Goal: Obtain resource: Download file/media

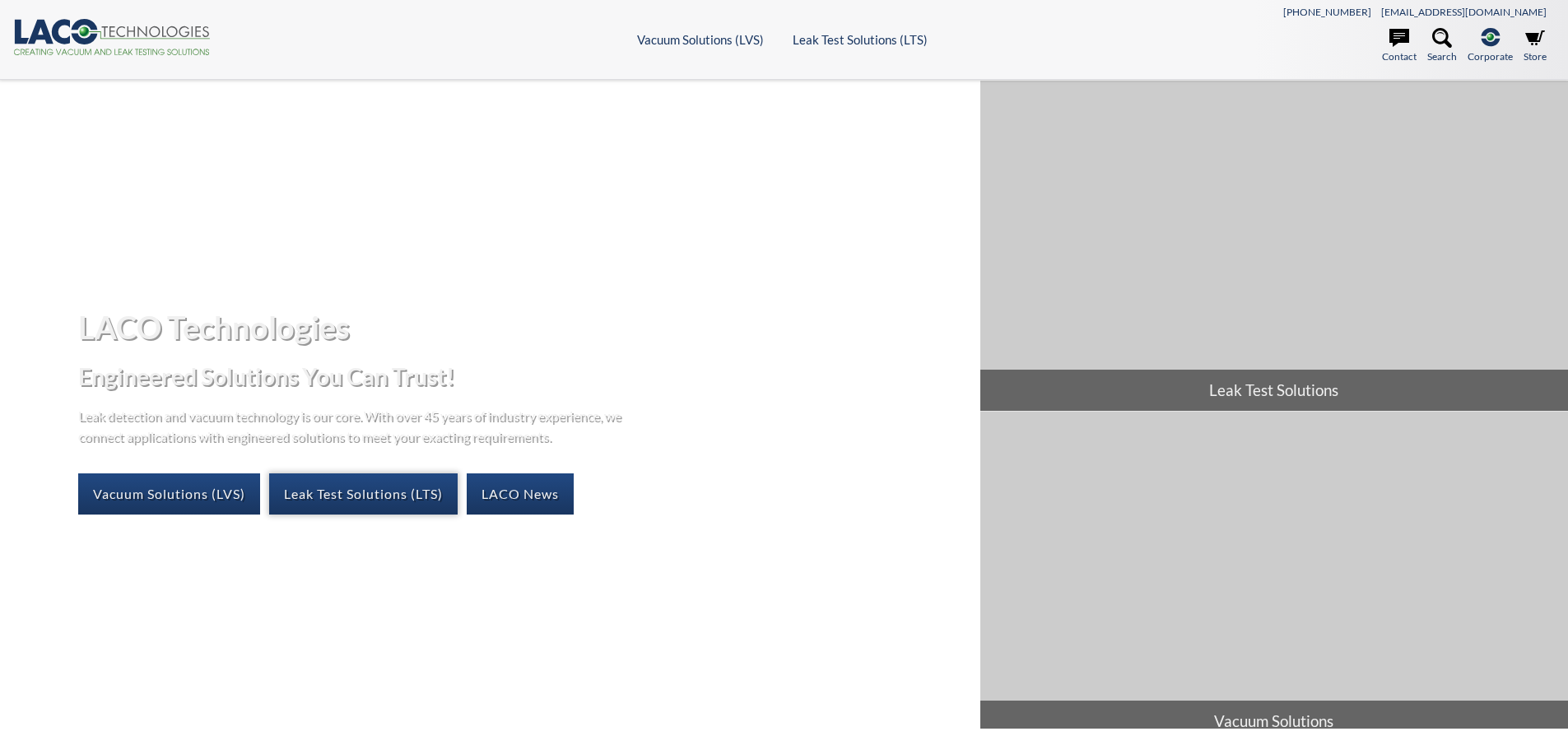
select select "Language Translate Widget"
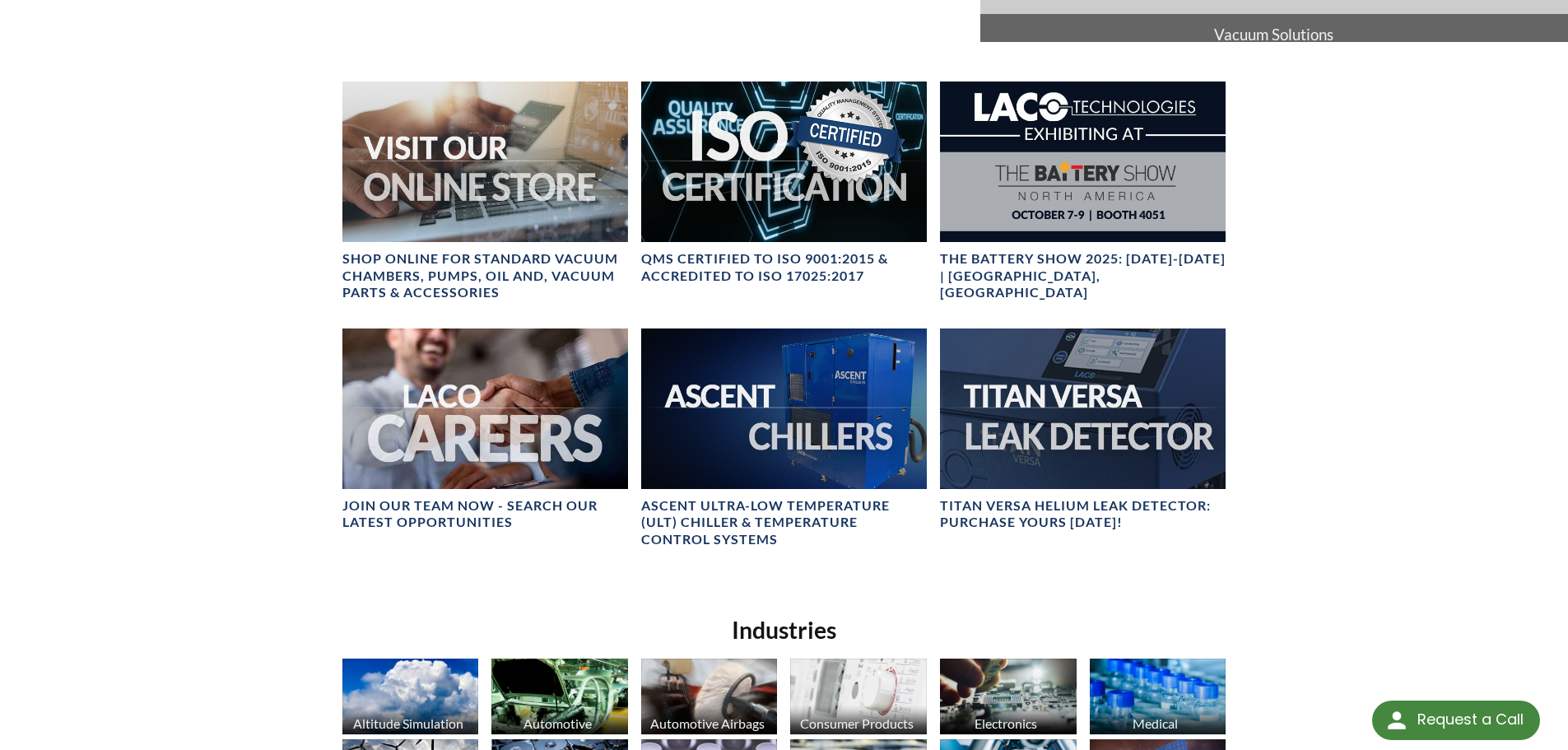
scroll to position [741, 0]
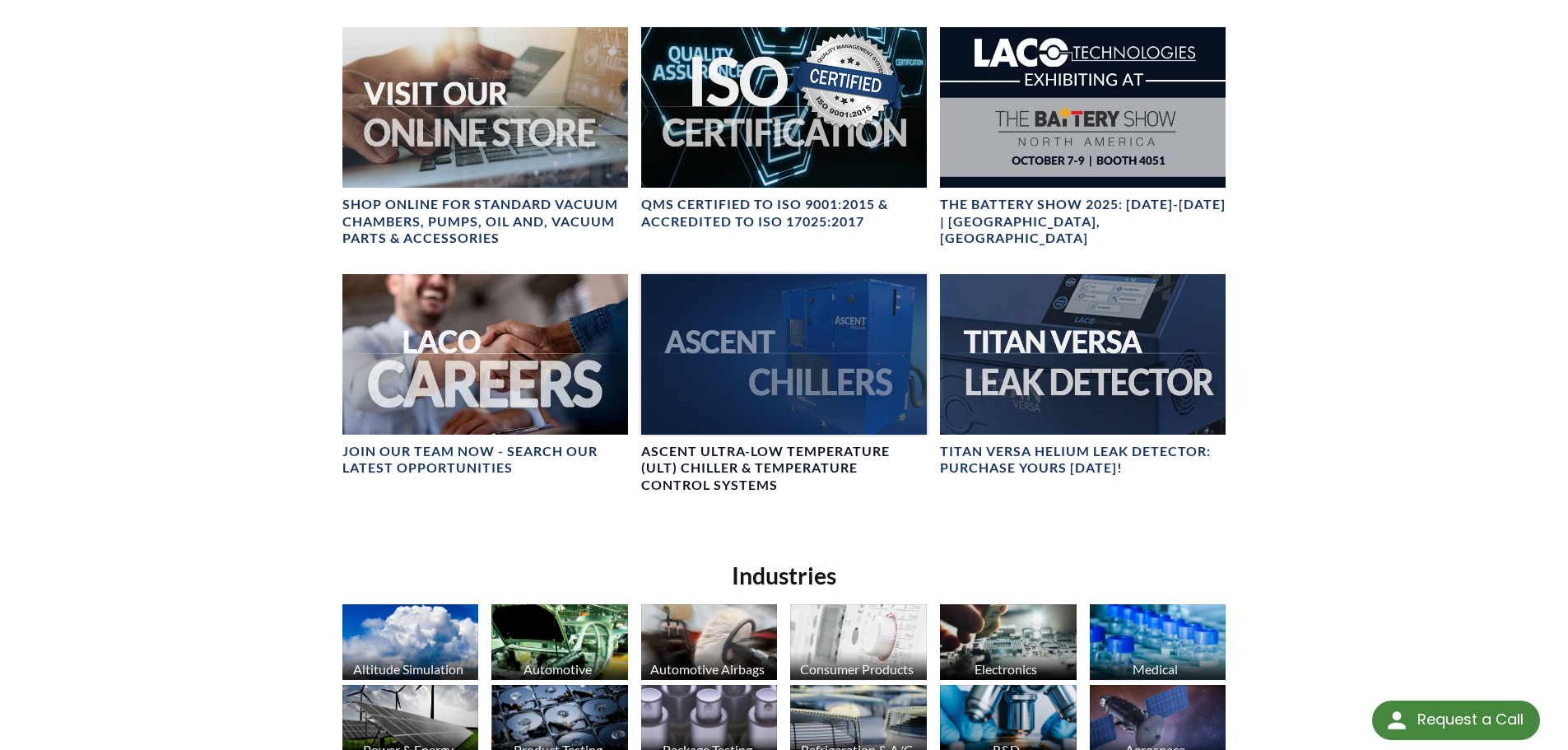
click at [848, 358] on div at bounding box center [784, 353] width 286 height 160
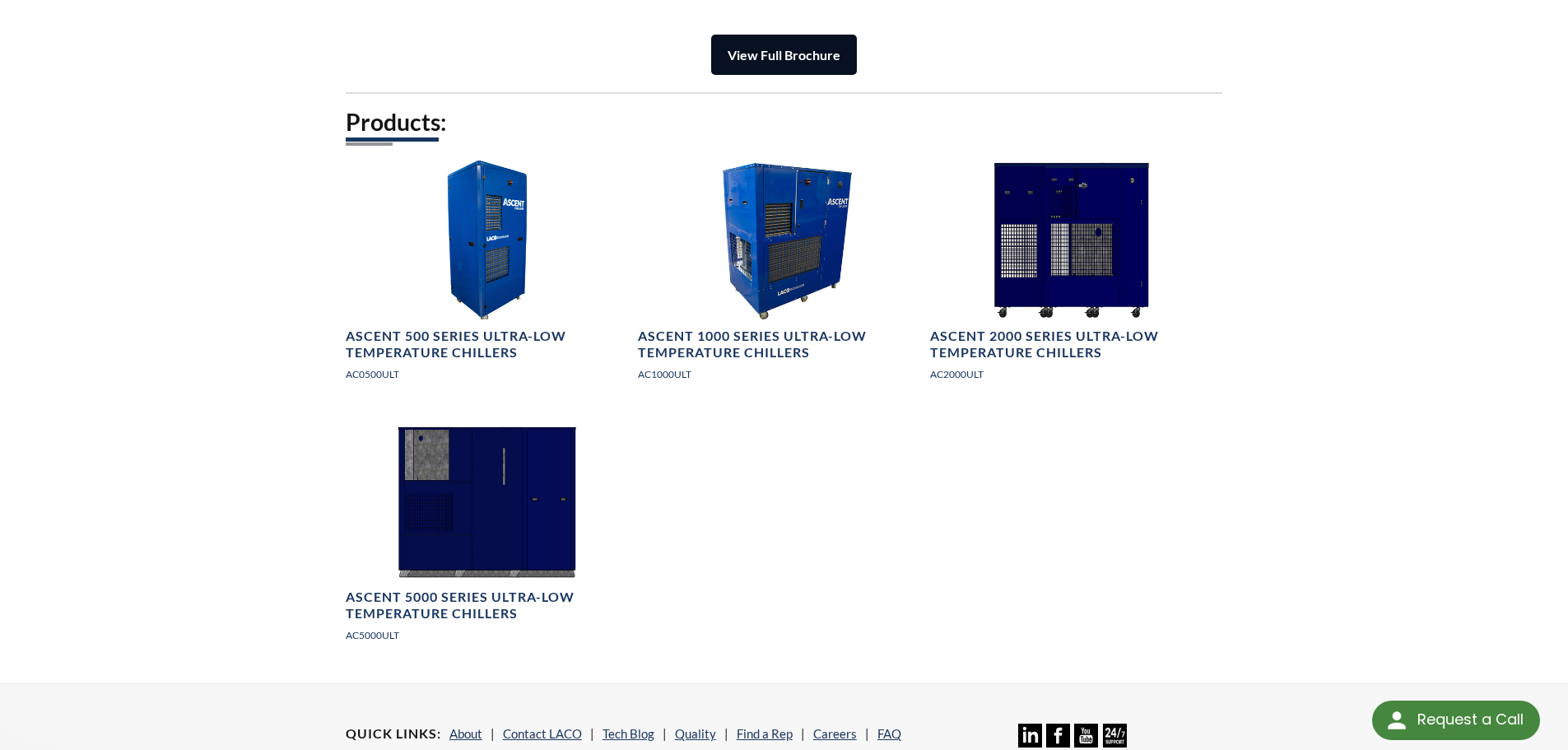
scroll to position [2305, 0]
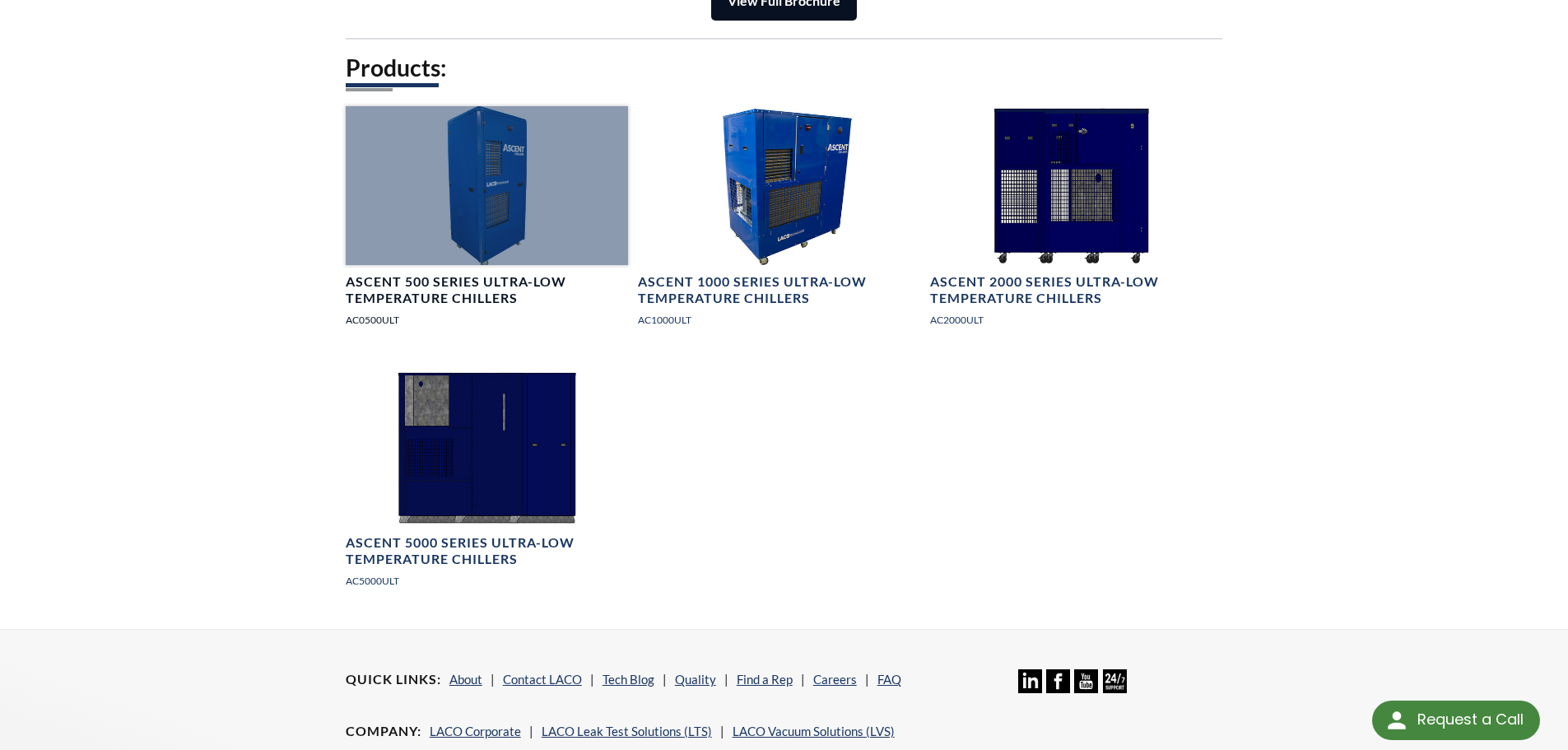
click at [458, 281] on h4 "Ascent 500 Series Ultra-Low Temperature Chillers" at bounding box center [486, 291] width 282 height 35
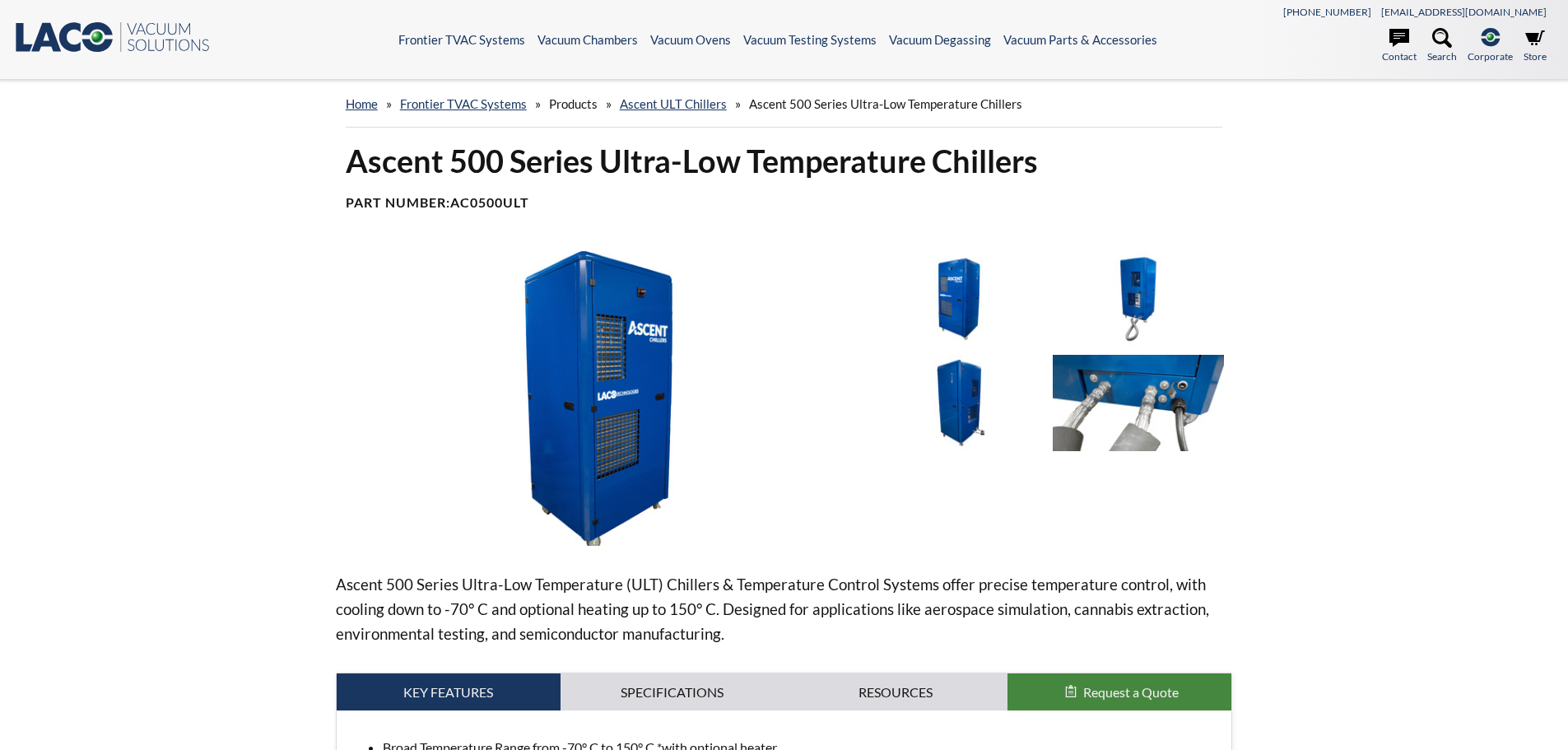
select select "Language Translate Widget"
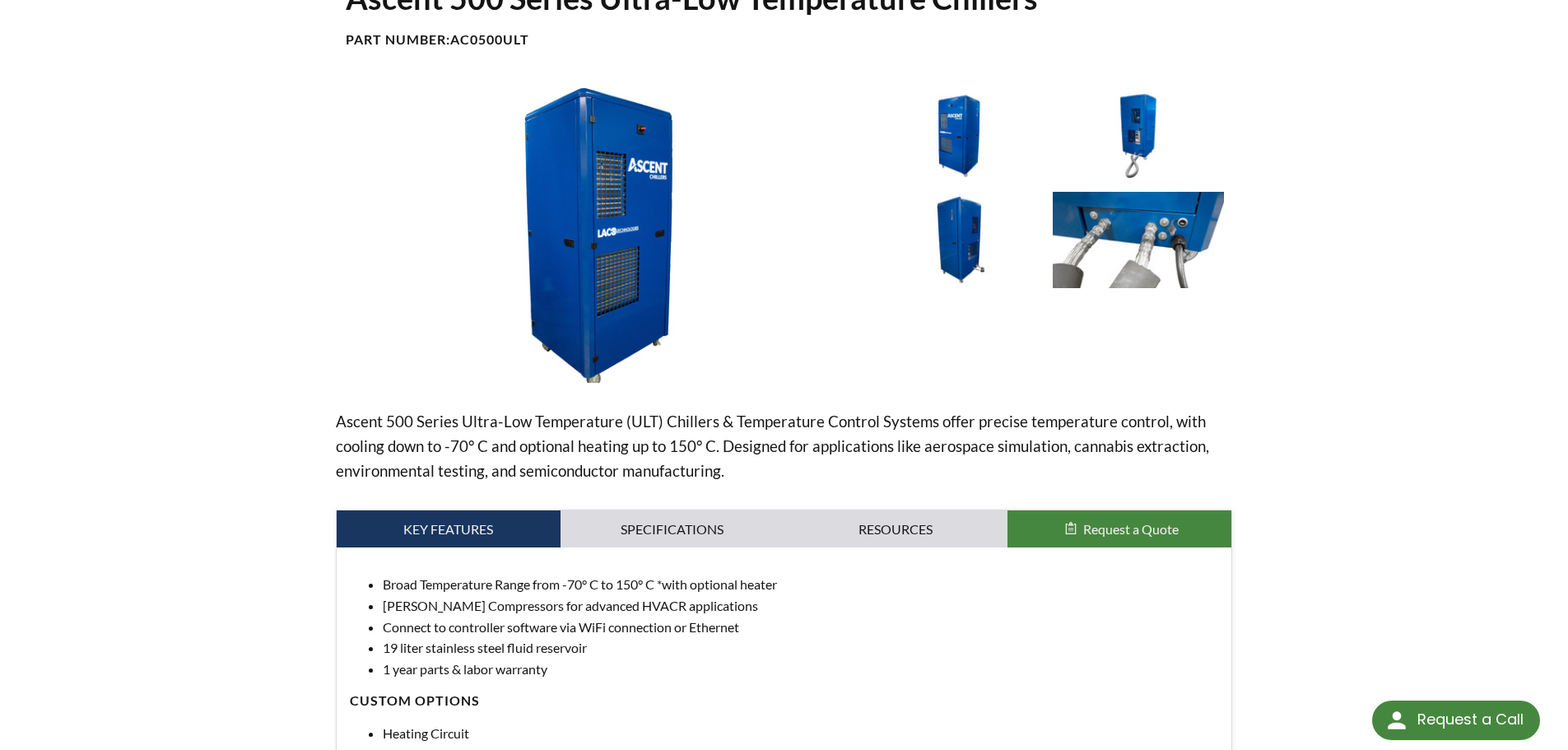
scroll to position [165, 0]
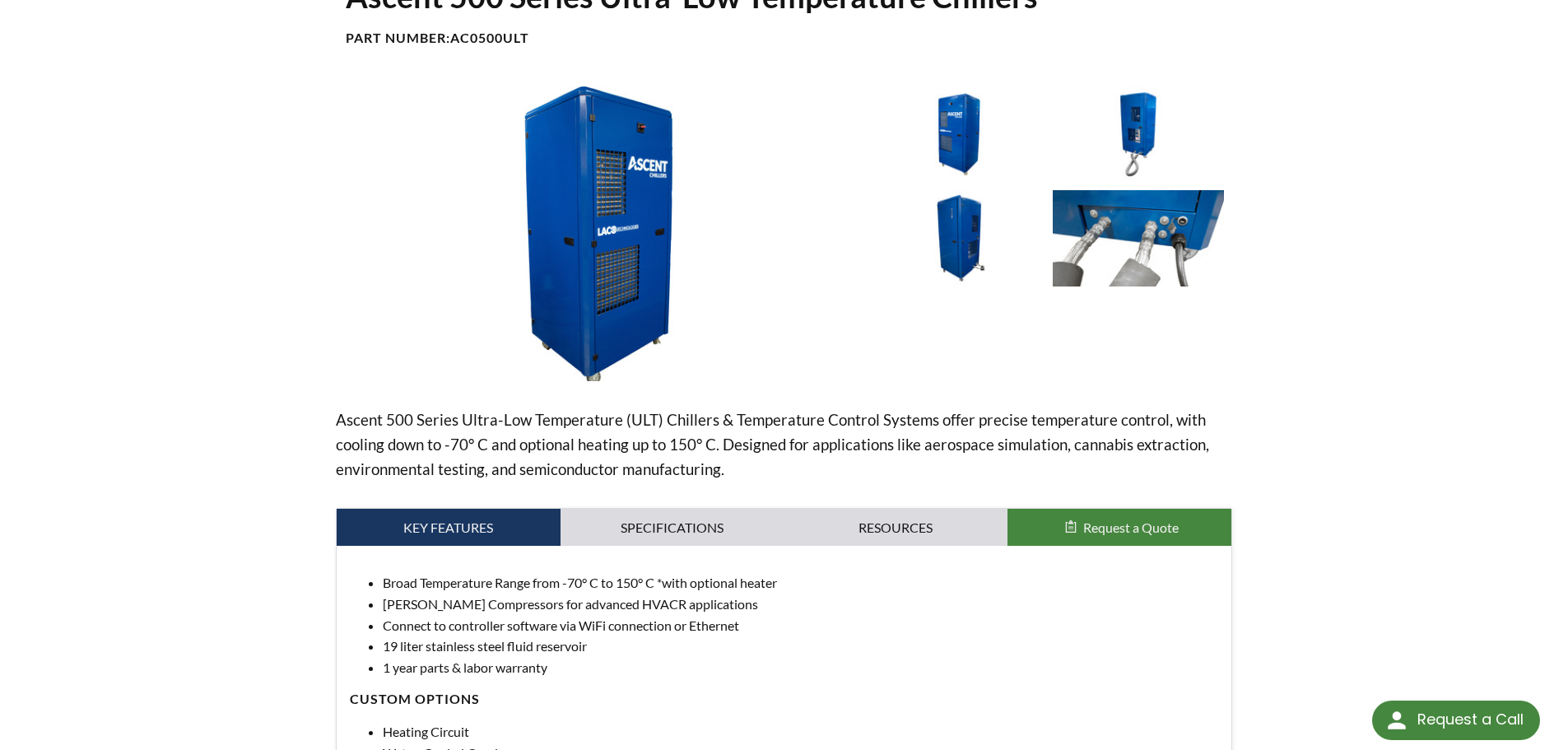
click at [961, 128] on img at bounding box center [959, 134] width 172 height 96
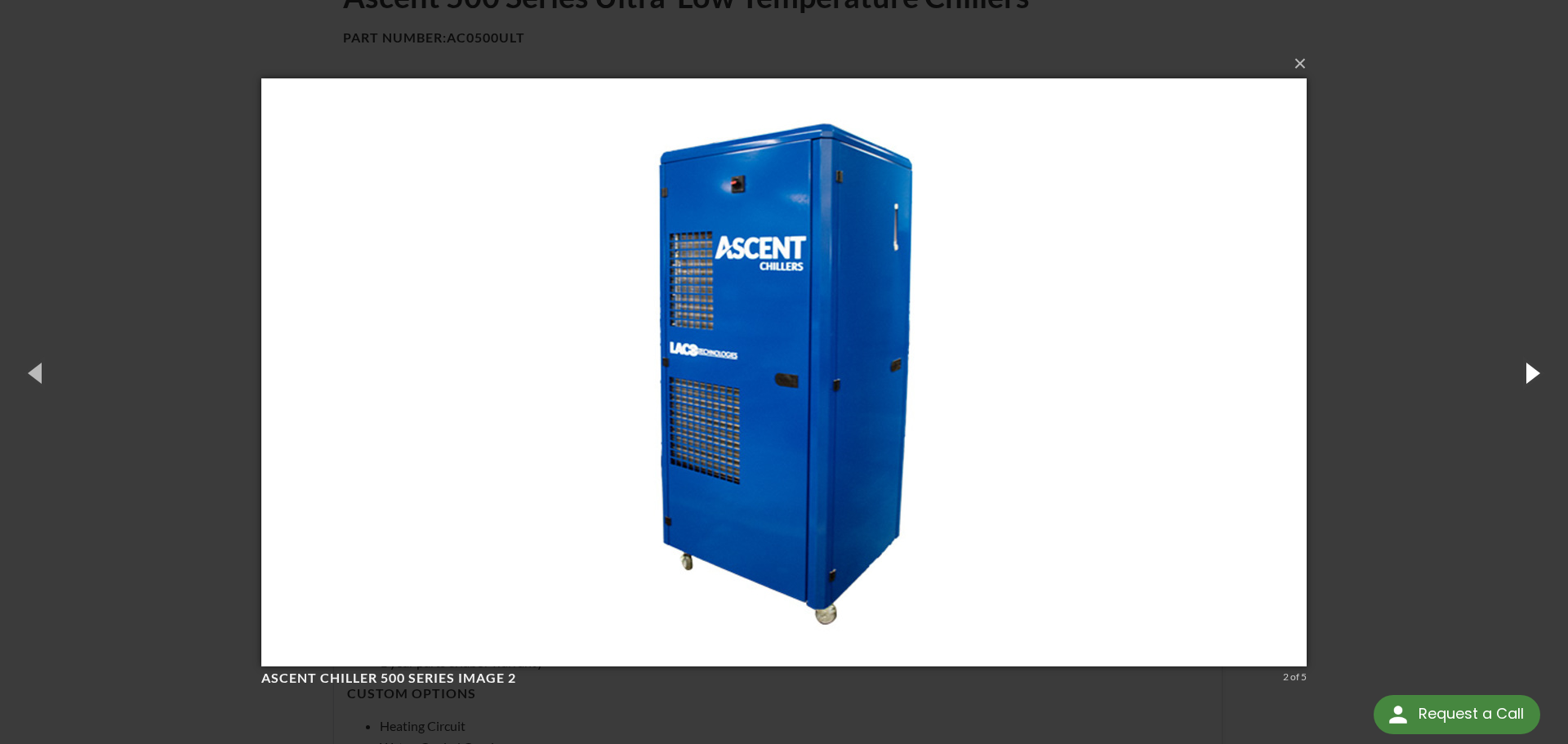
click at [1525, 375] on button "button" at bounding box center [1531, 372] width 73 height 90
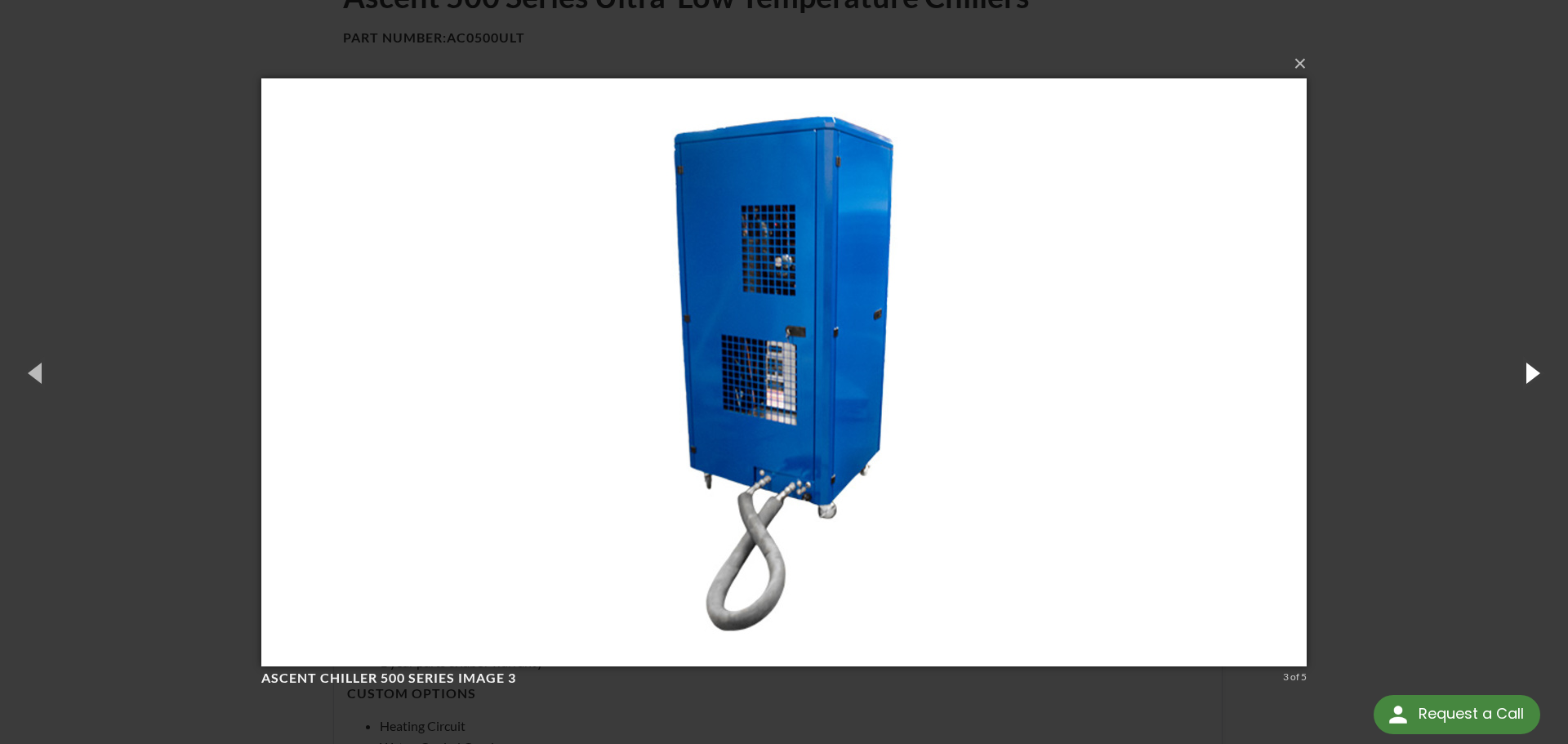
click at [1525, 375] on button "button" at bounding box center [1531, 372] width 73 height 90
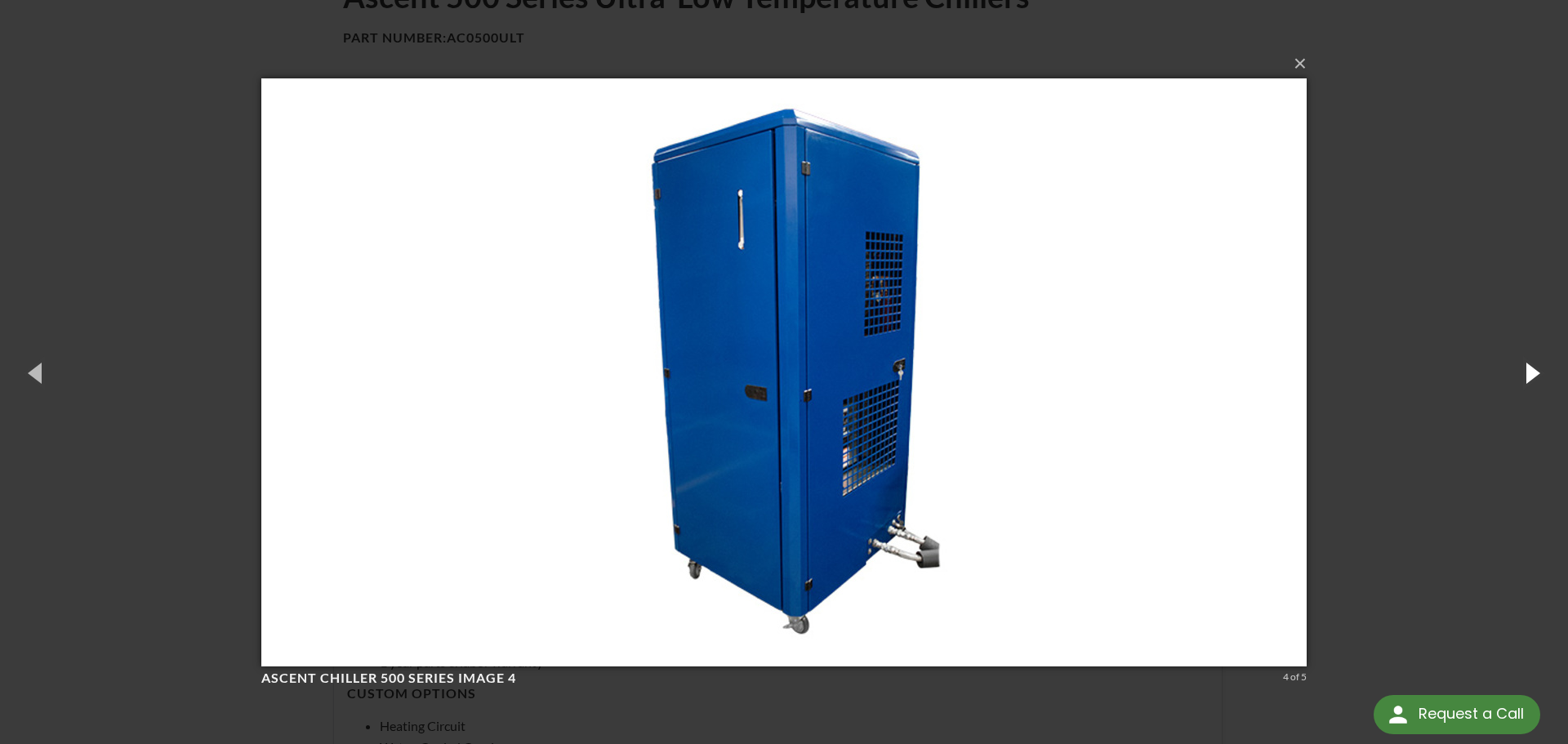
click at [1528, 372] on button "button" at bounding box center [1531, 372] width 73 height 90
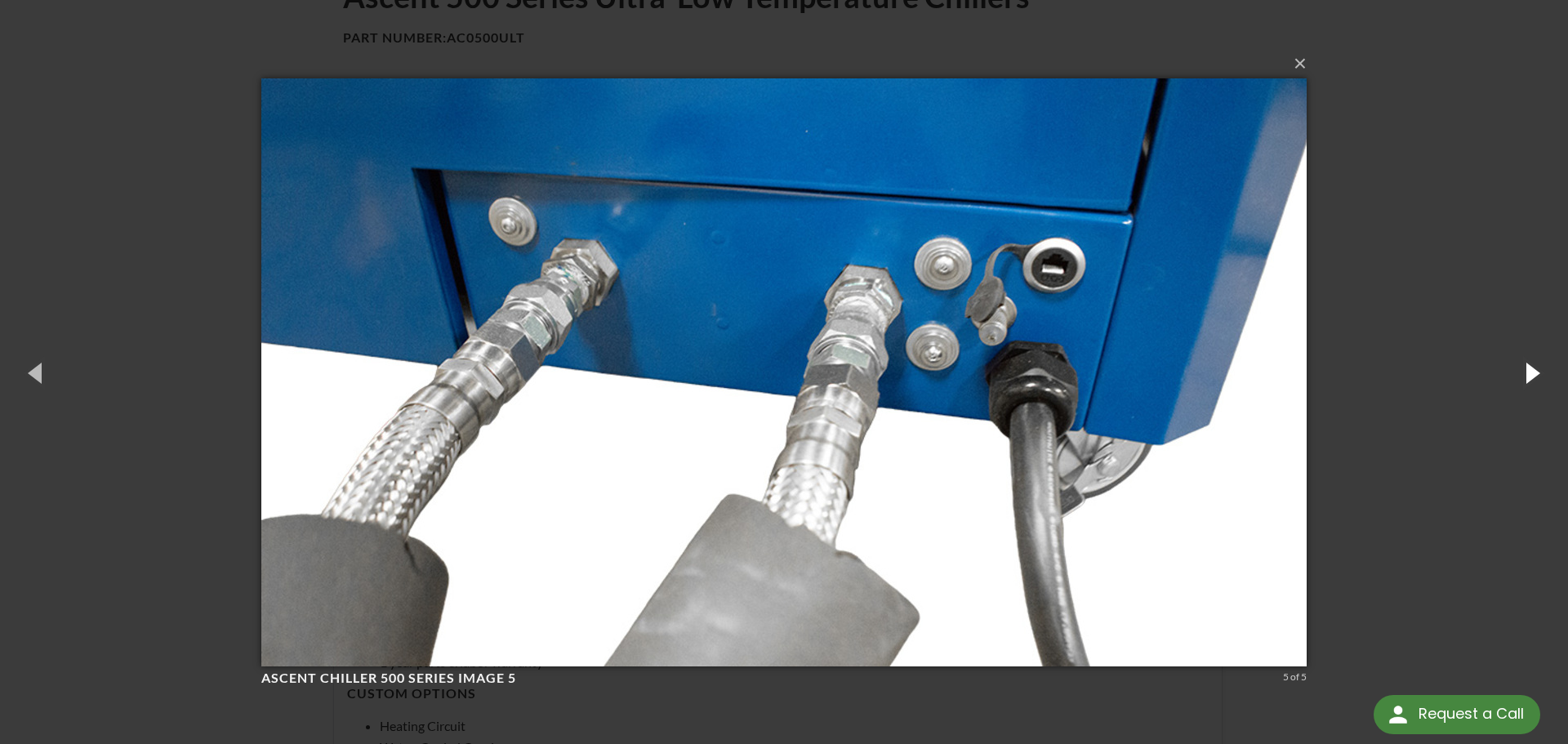
click at [1528, 372] on button "button" at bounding box center [1531, 372] width 73 height 90
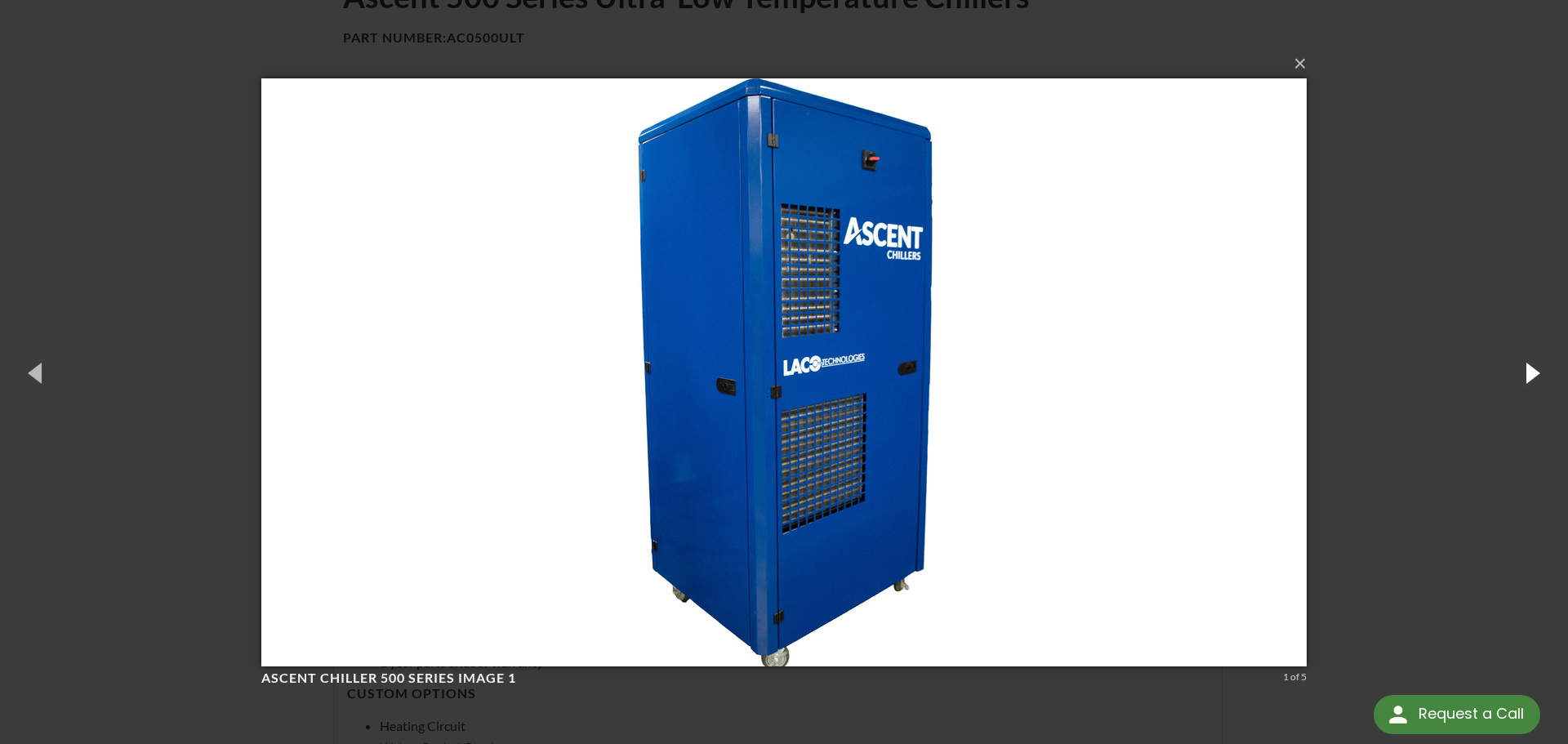
click at [1528, 372] on button "button" at bounding box center [1531, 372] width 73 height 90
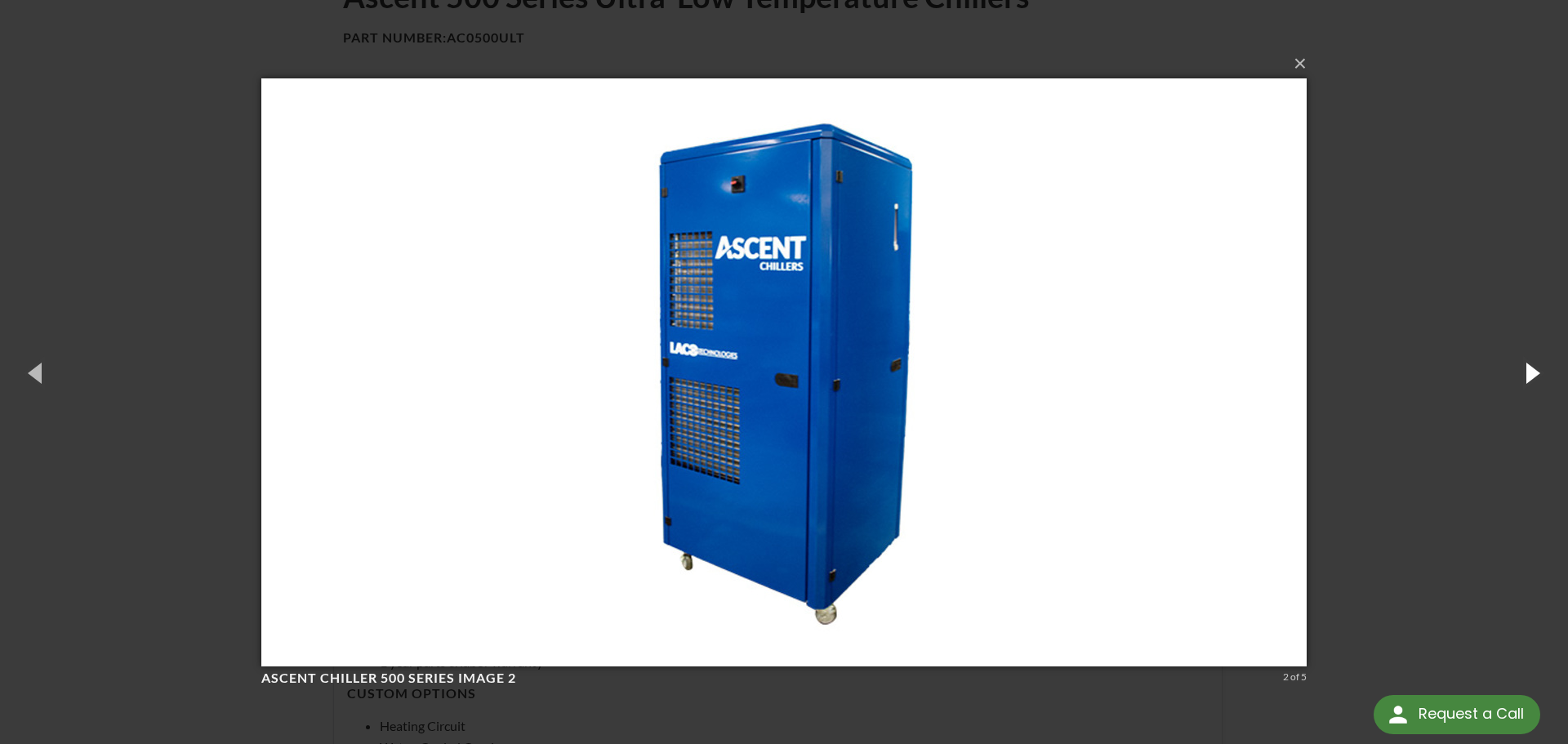
click at [1528, 372] on button "button" at bounding box center [1531, 372] width 73 height 90
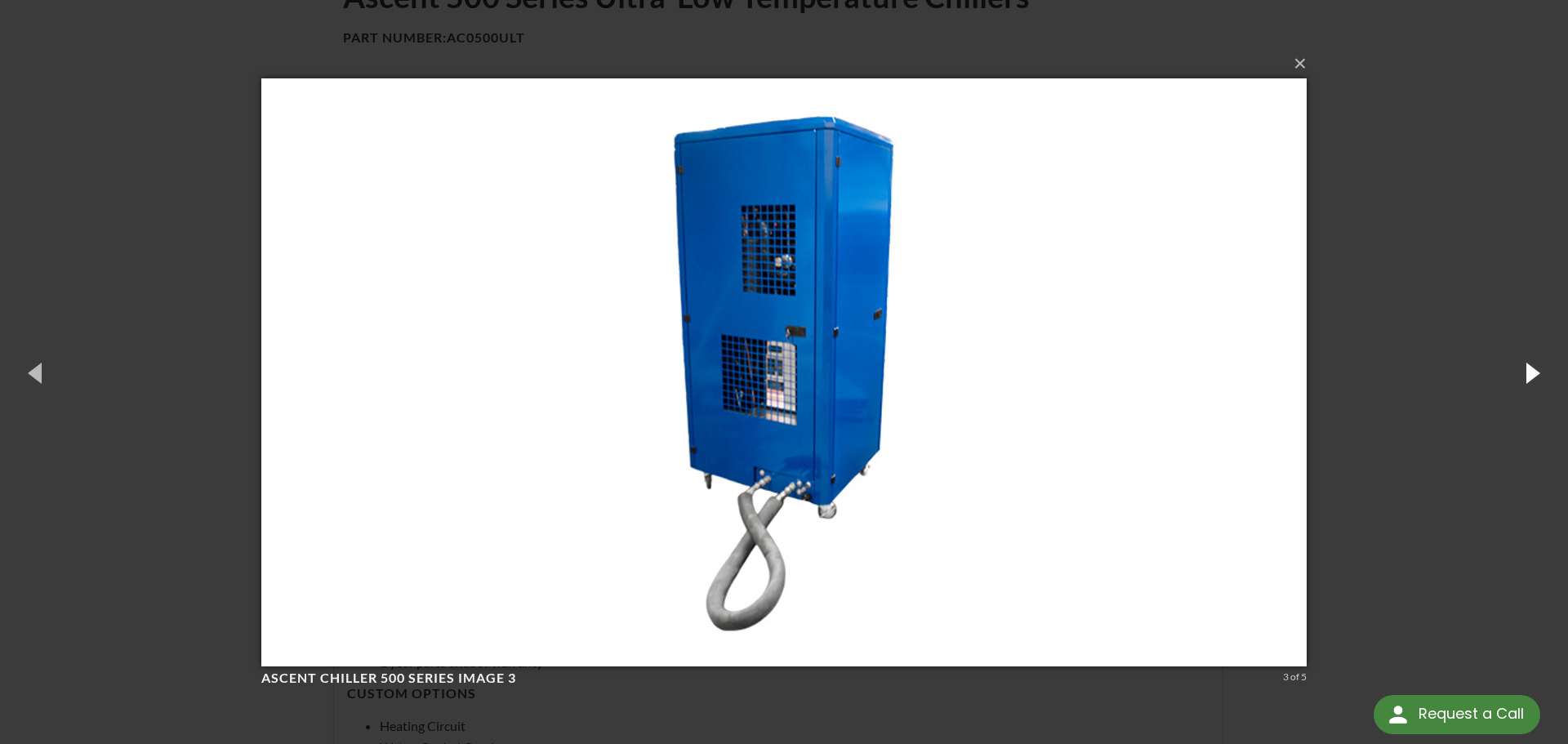
click at [1528, 372] on button "button" at bounding box center [1531, 372] width 73 height 90
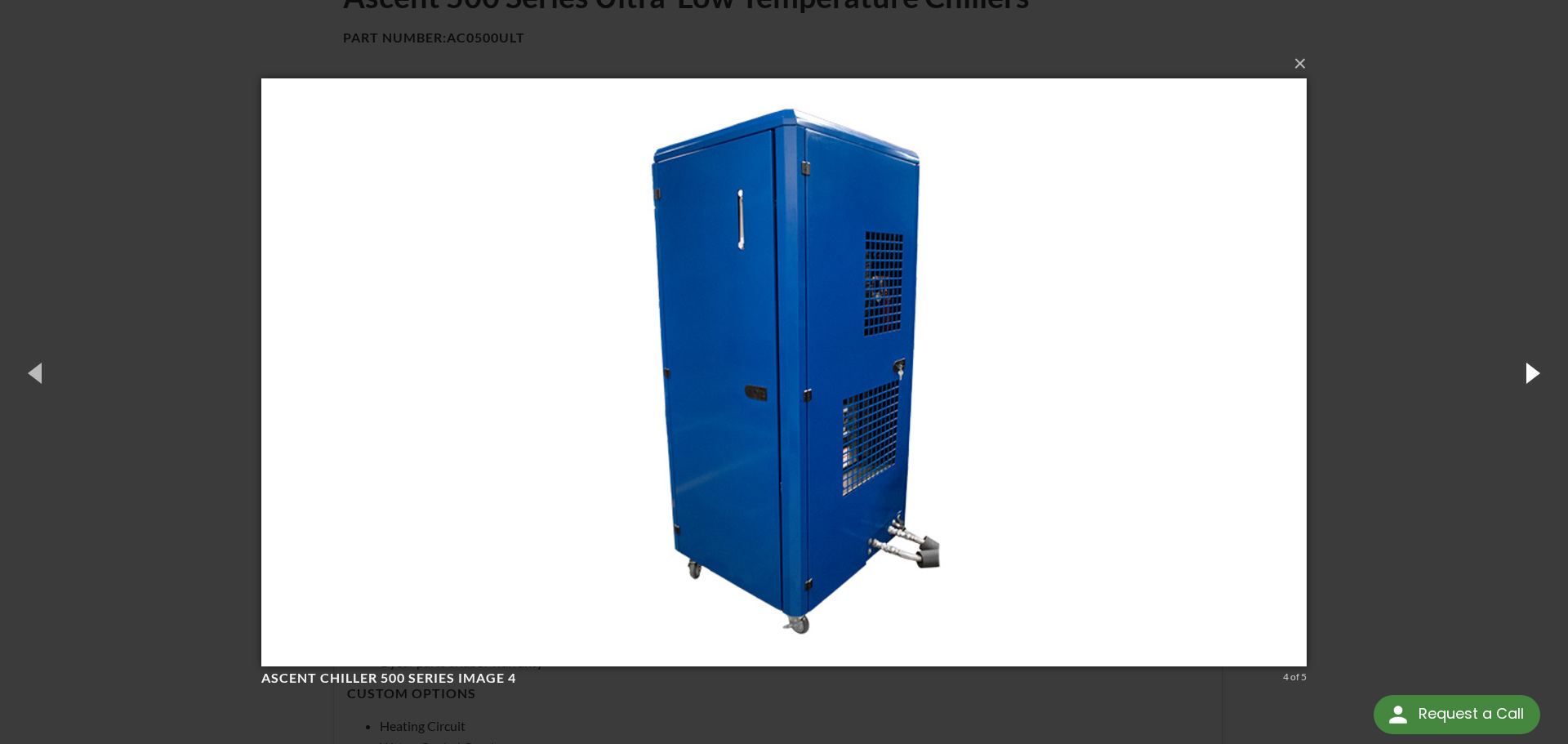
click at [1528, 372] on button "button" at bounding box center [1531, 372] width 73 height 90
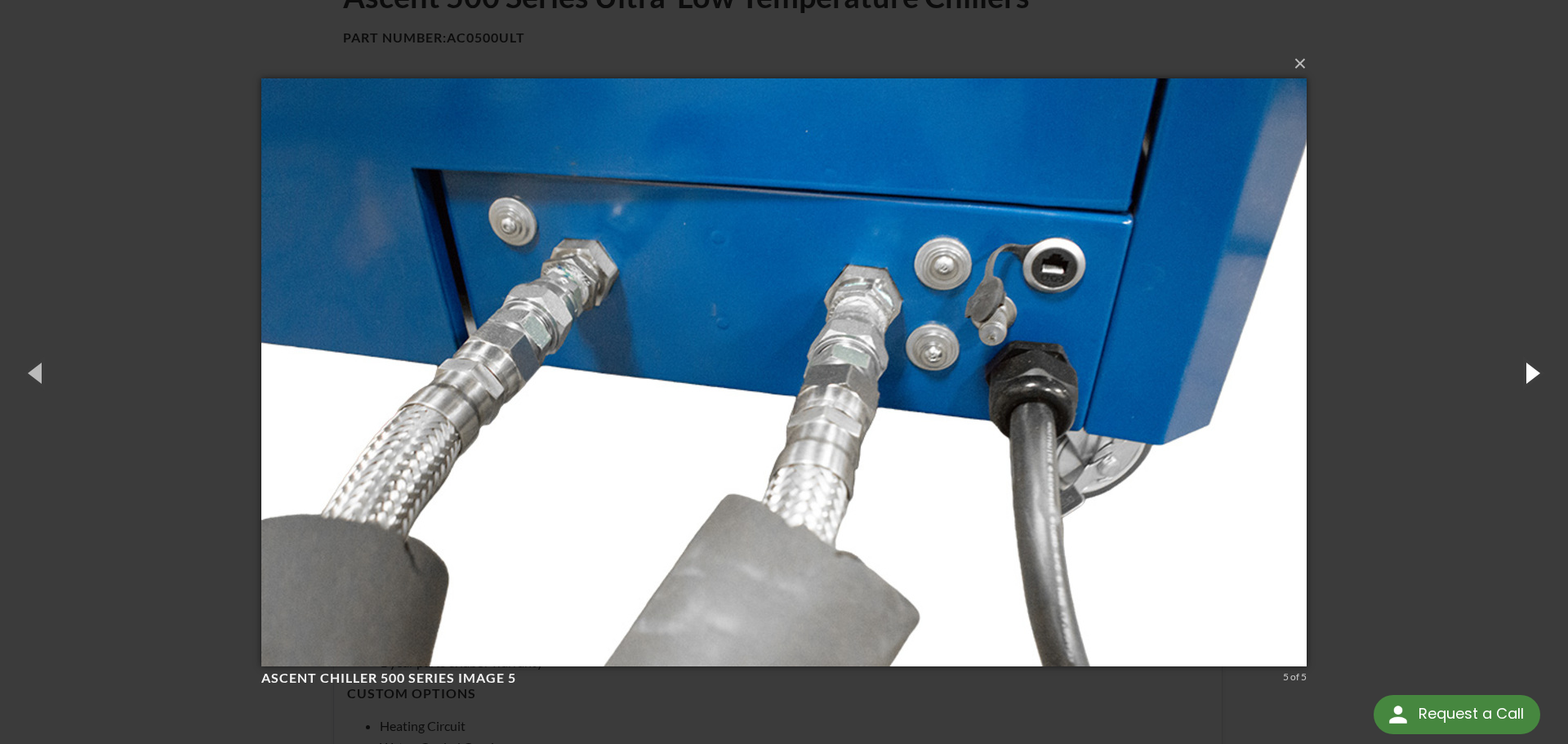
click at [1532, 372] on button "button" at bounding box center [1531, 372] width 73 height 90
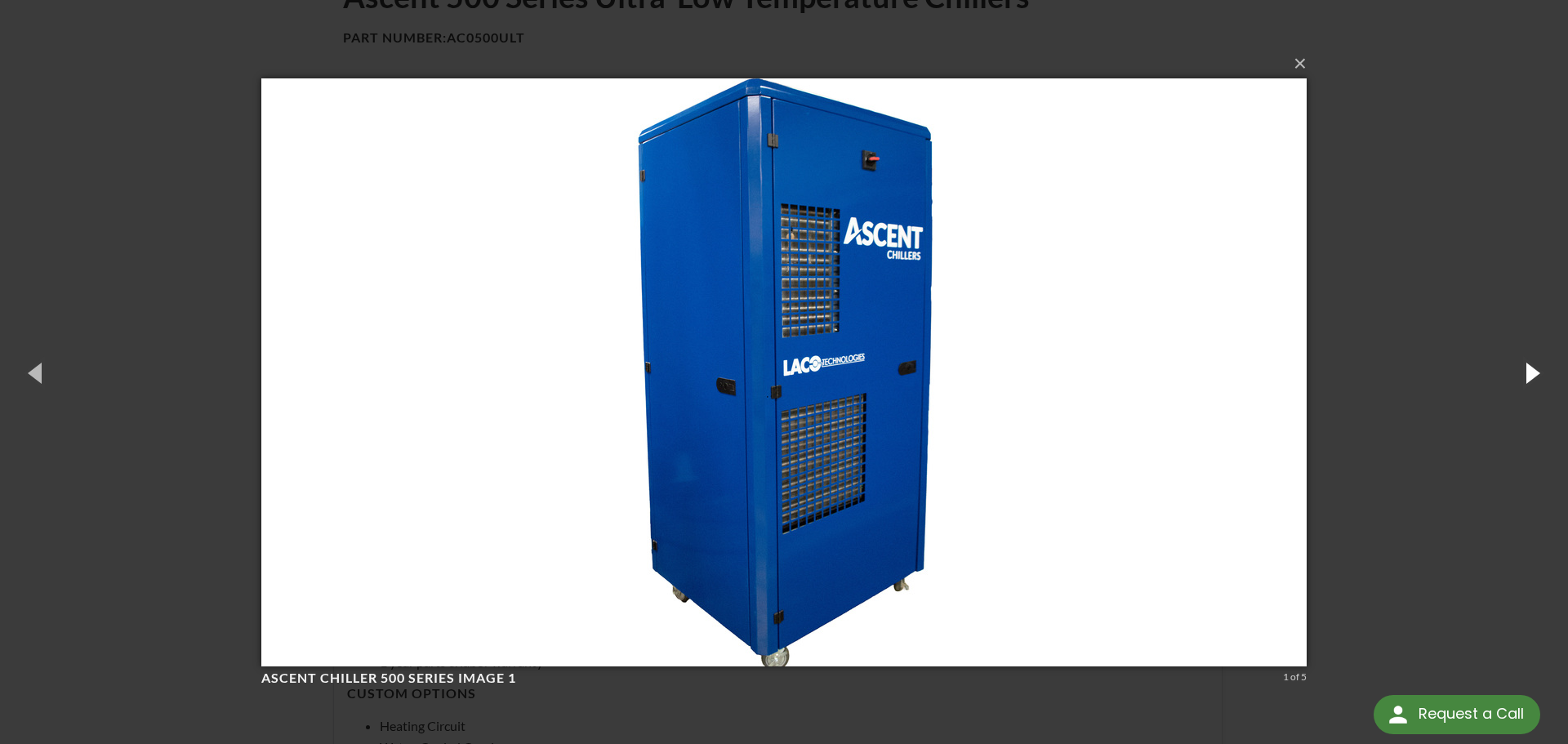
click at [1532, 372] on button "button" at bounding box center [1531, 372] width 73 height 90
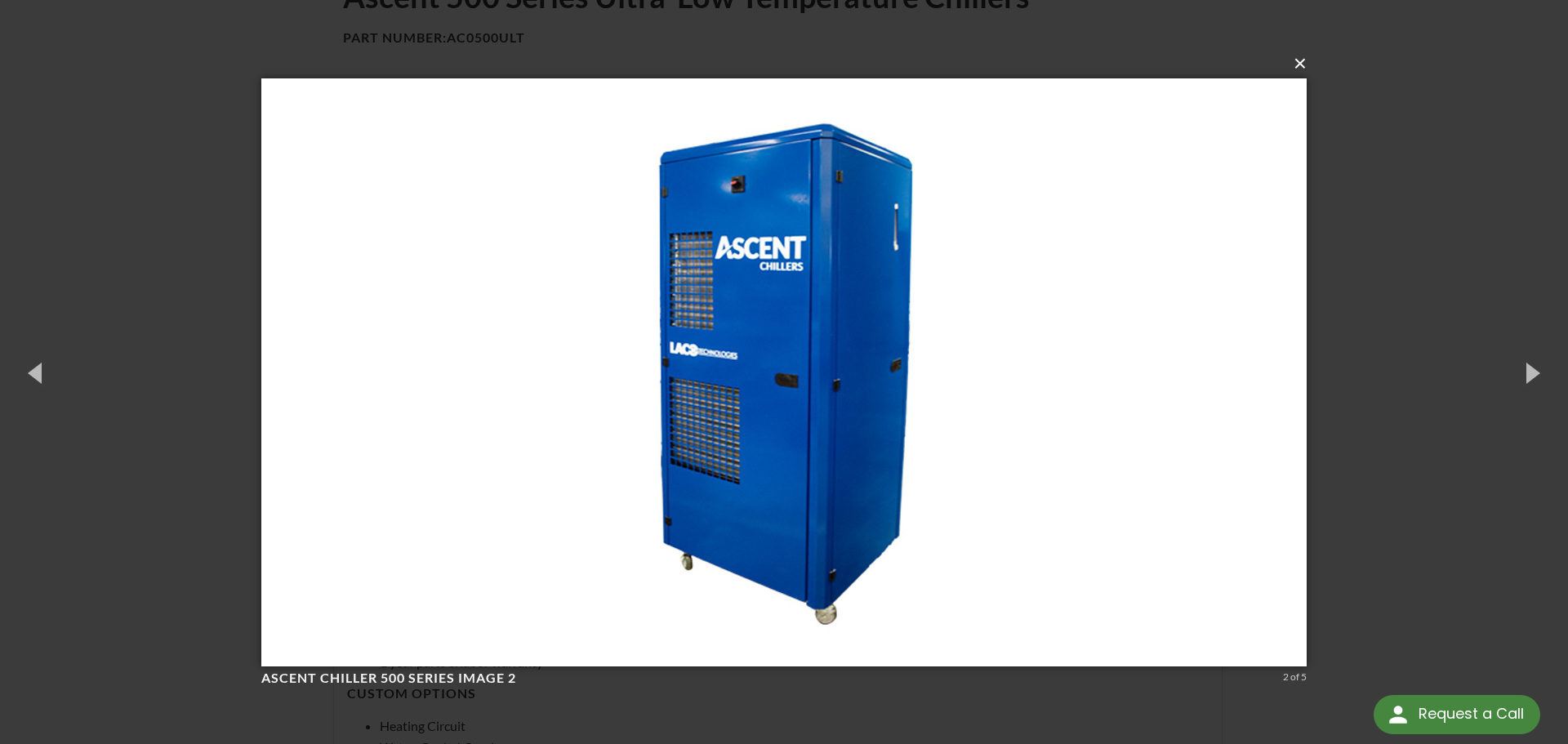
click at [1298, 67] on button "×" at bounding box center [789, 63] width 1045 height 36
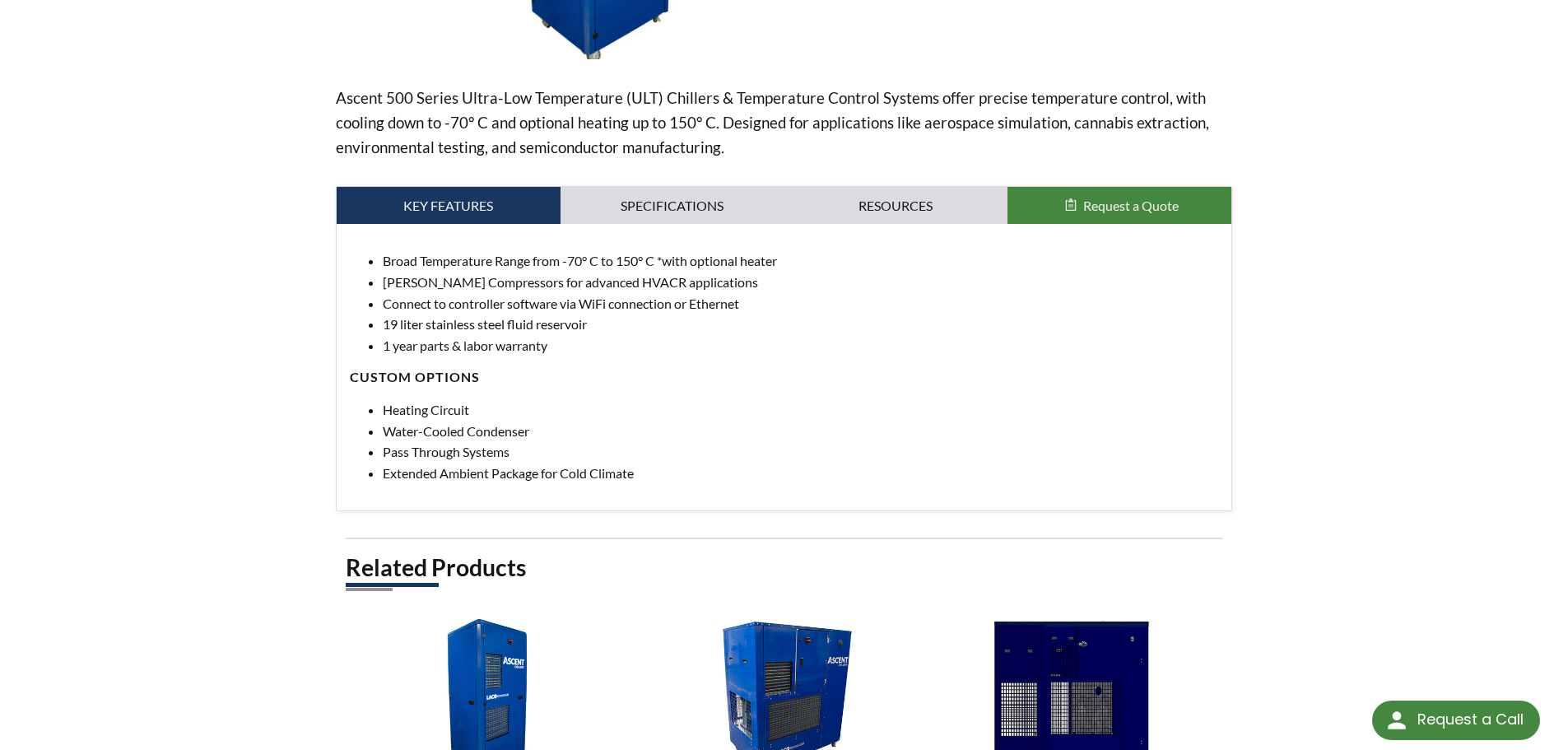
scroll to position [412, 0]
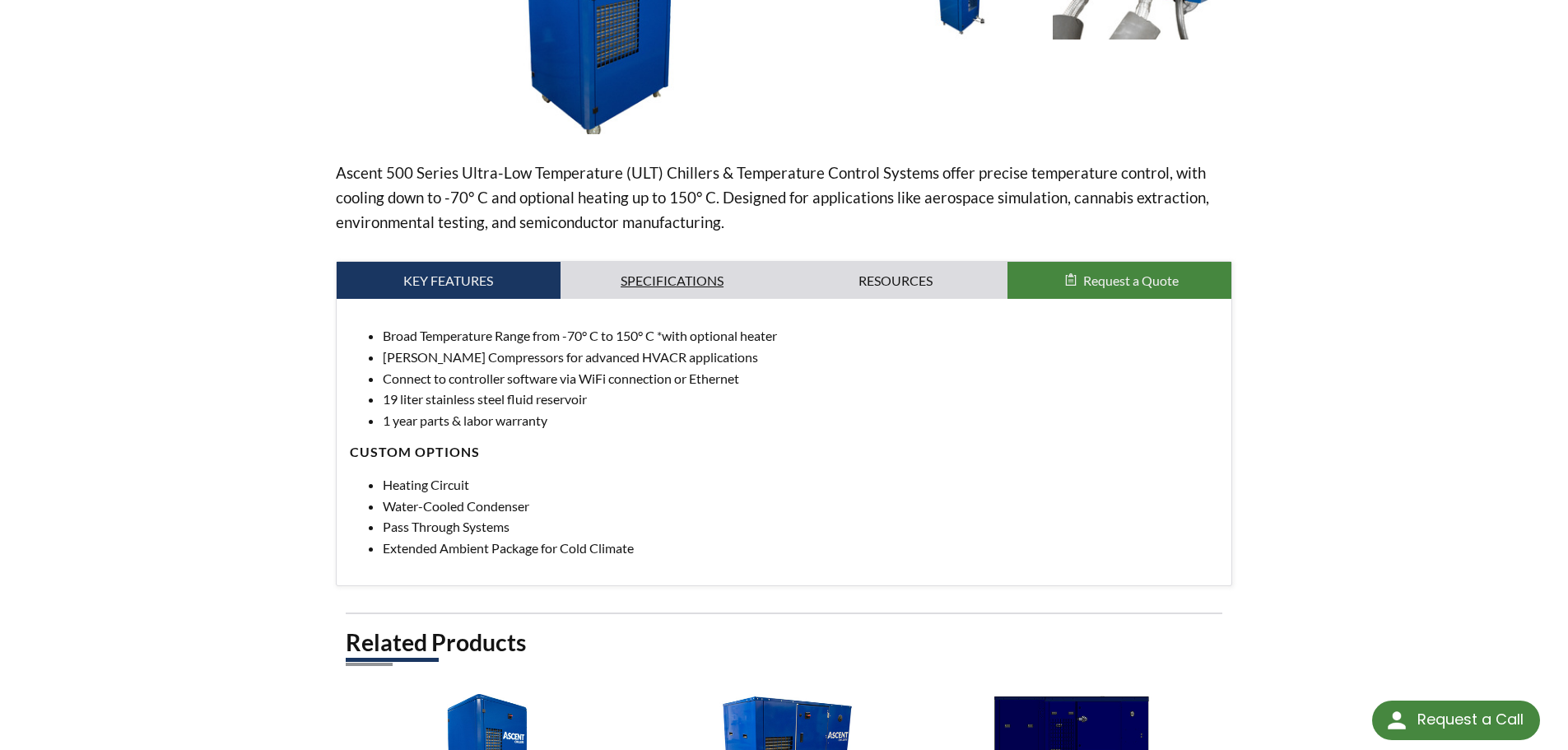
click at [656, 284] on link "Specifications" at bounding box center [672, 280] width 224 height 38
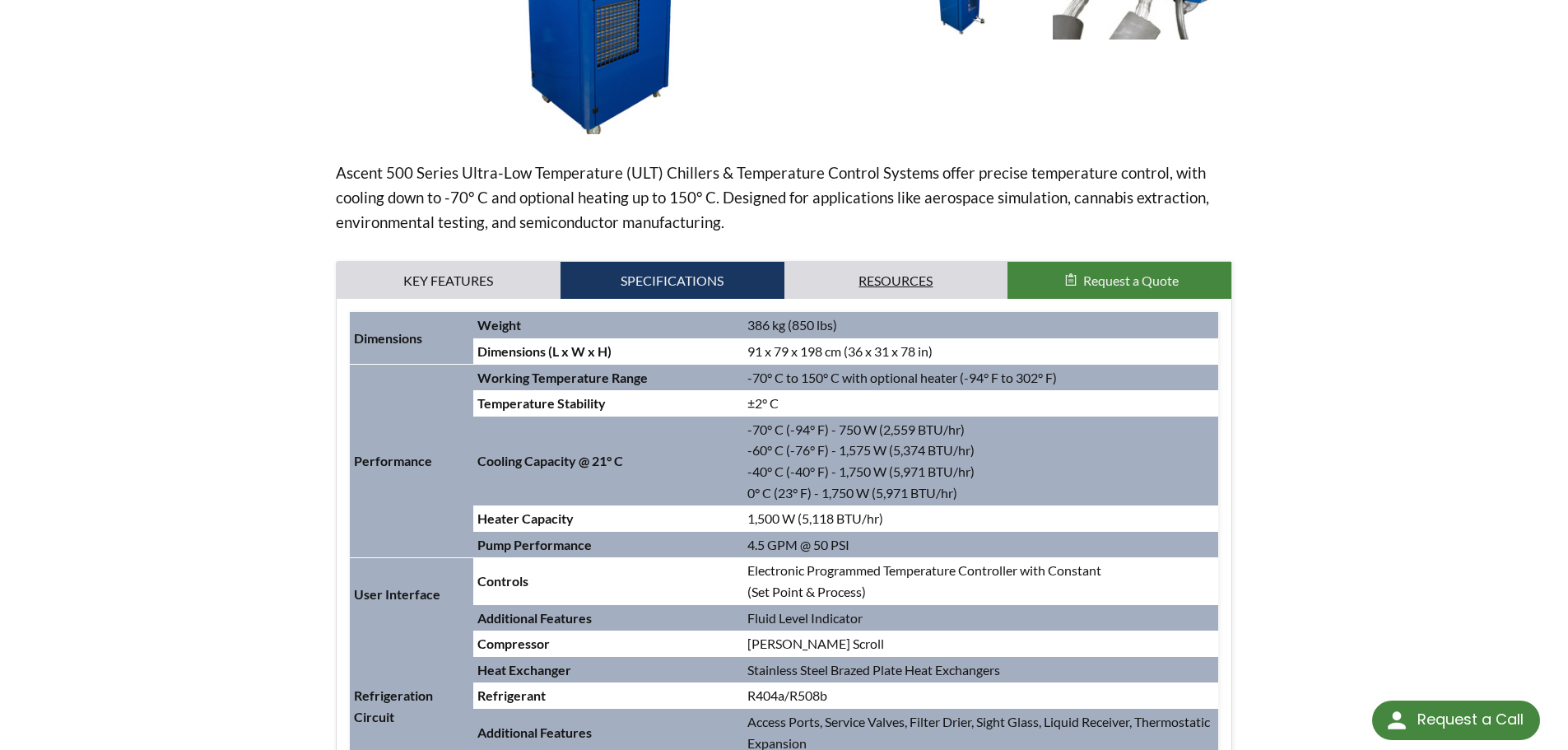
click at [898, 278] on link "Resources" at bounding box center [896, 280] width 224 height 38
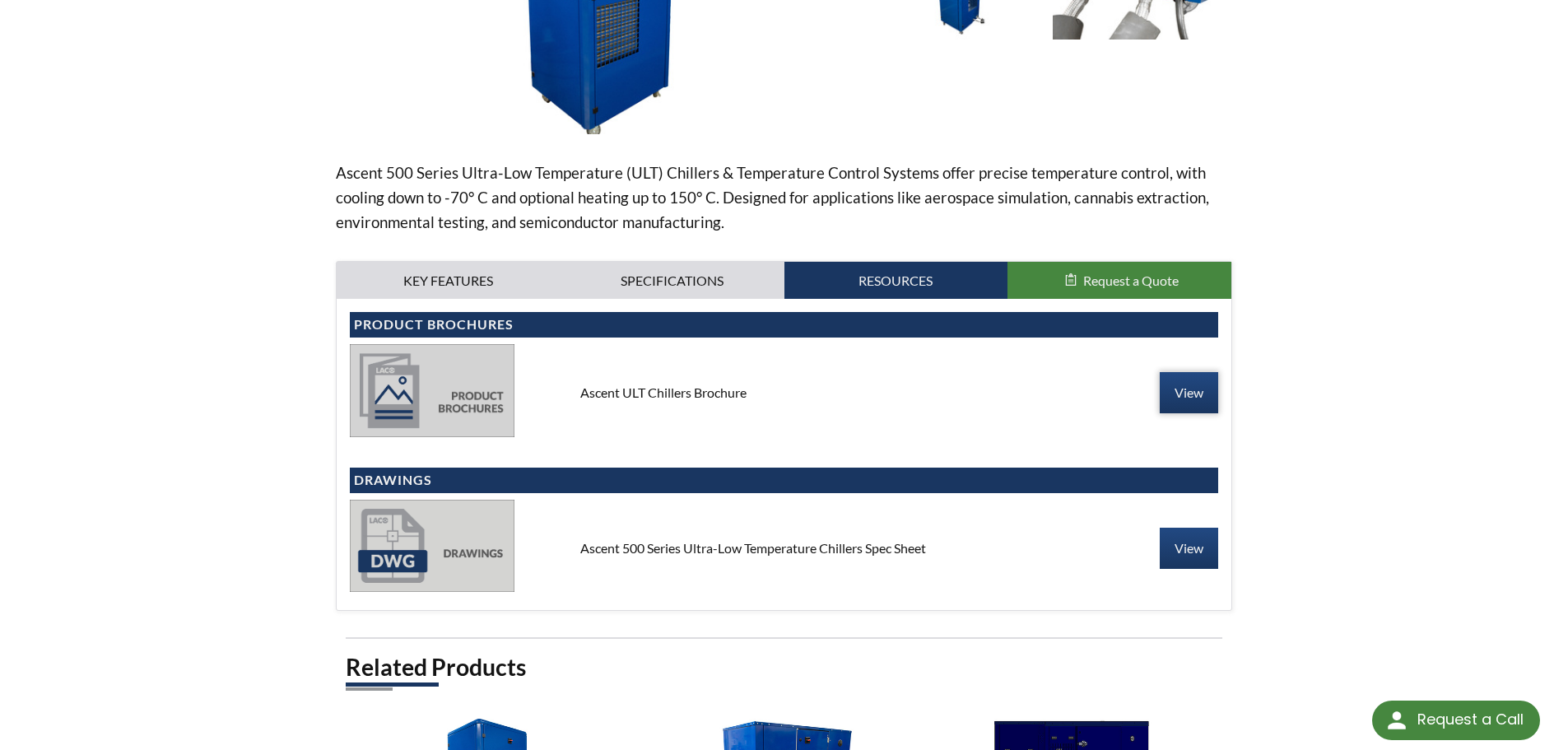
click at [1187, 388] on link "View" at bounding box center [1188, 393] width 58 height 41
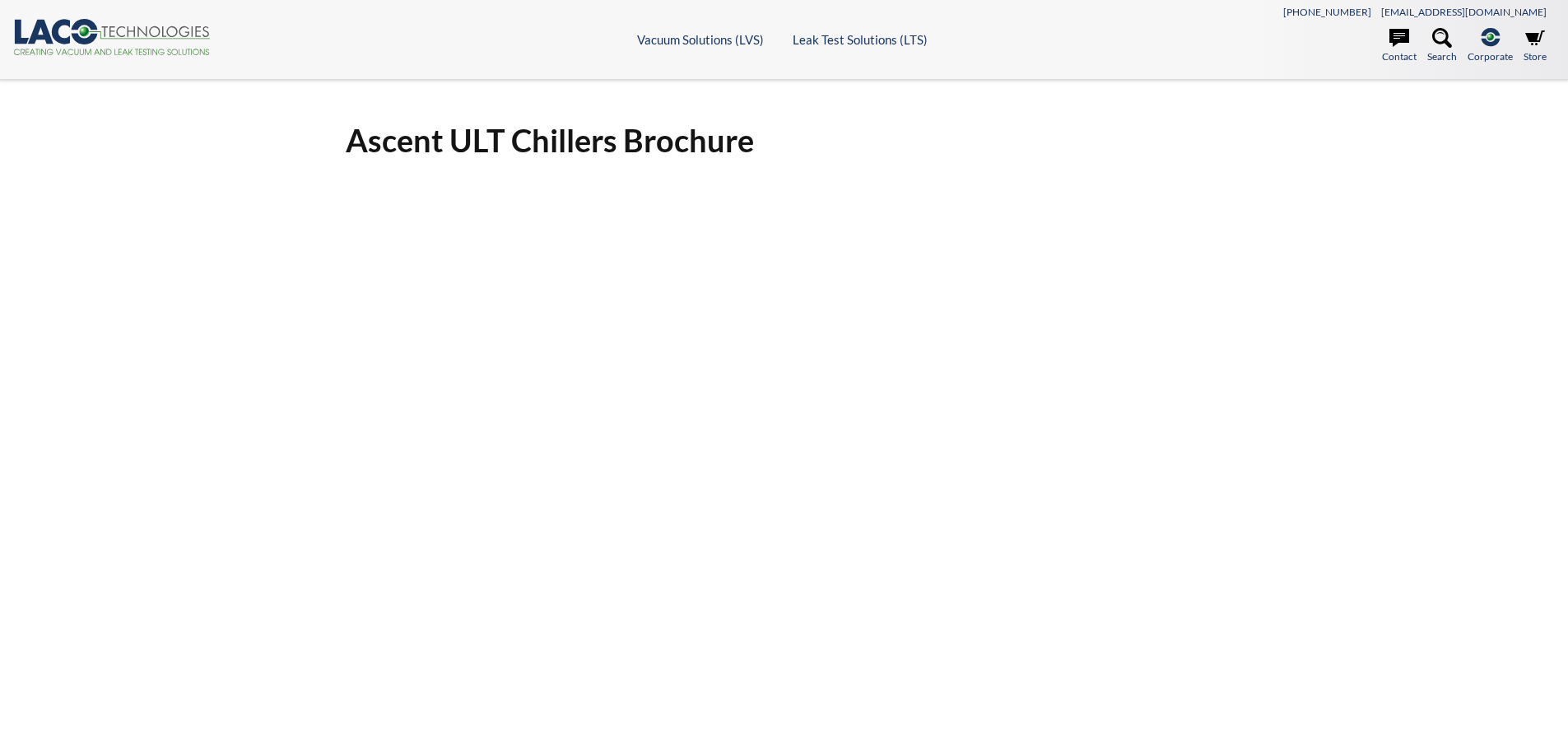
select select "Language Translate Widget"
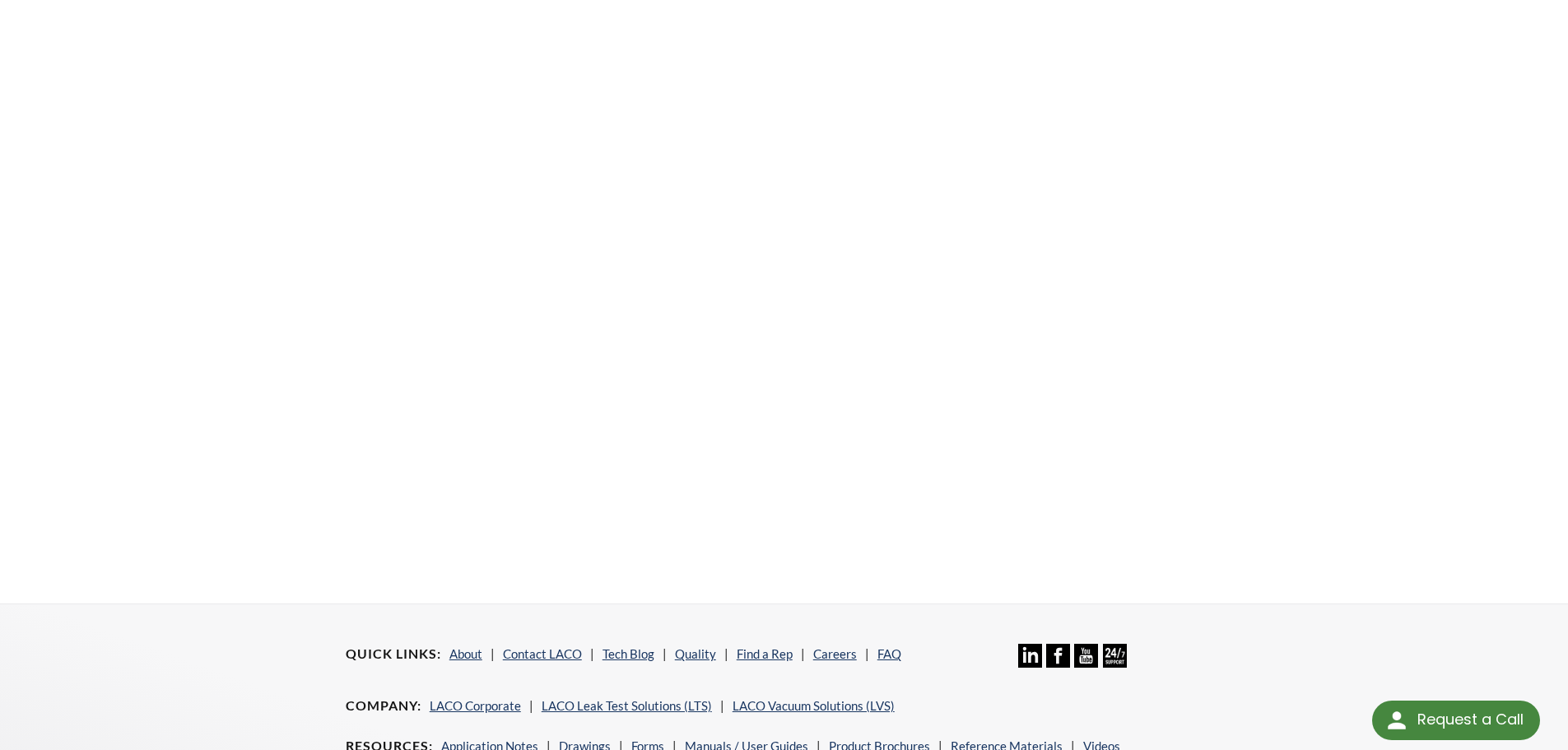
scroll to position [380, 0]
